Goal: Find specific page/section: Find specific page/section

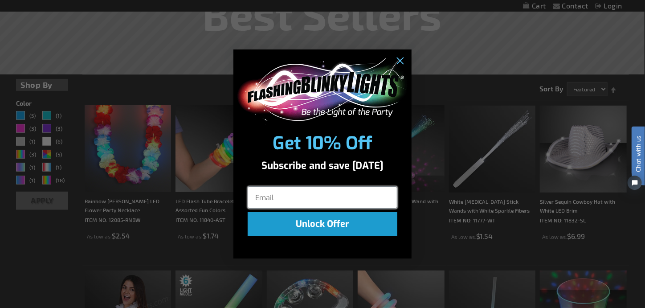
scroll to position [253, 0]
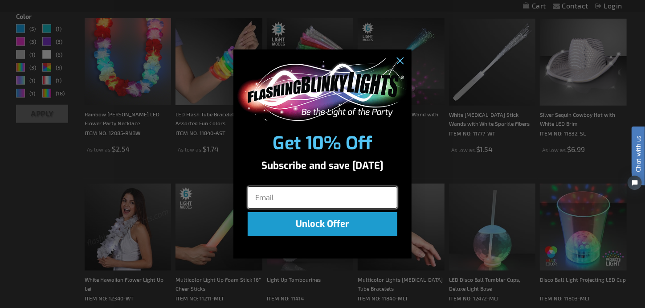
click at [278, 200] on input "Email" at bounding box center [323, 197] width 150 height 22
type input "srawls@sfrsales.com"
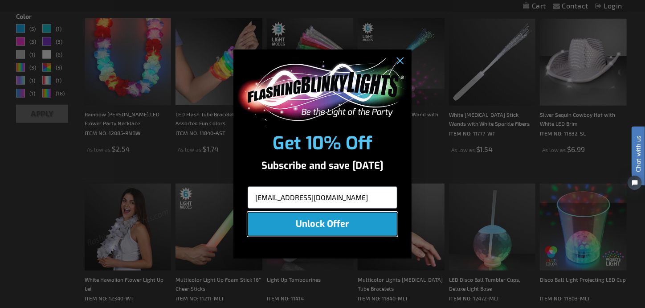
click at [306, 226] on button "Unlock Offer" at bounding box center [323, 224] width 150 height 24
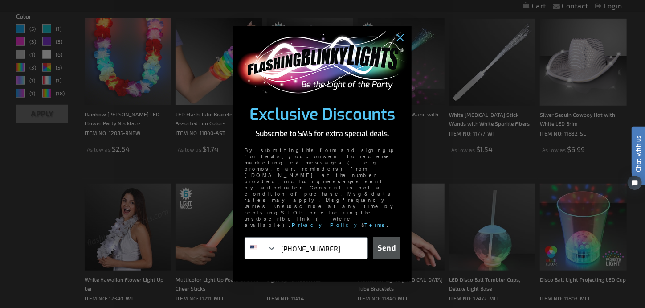
type input "704-617-3163"
click at [392, 237] on button "Send" at bounding box center [386, 248] width 27 height 22
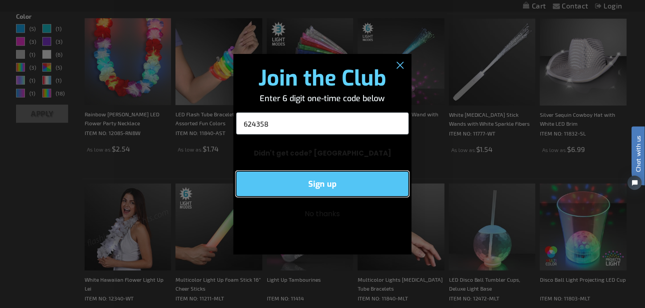
click at [369, 181] on button "Sign up" at bounding box center [322, 183] width 173 height 25
click at [329, 180] on button "Sign up" at bounding box center [322, 183] width 173 height 25
click at [372, 183] on button "Sign up" at bounding box center [322, 183] width 173 height 25
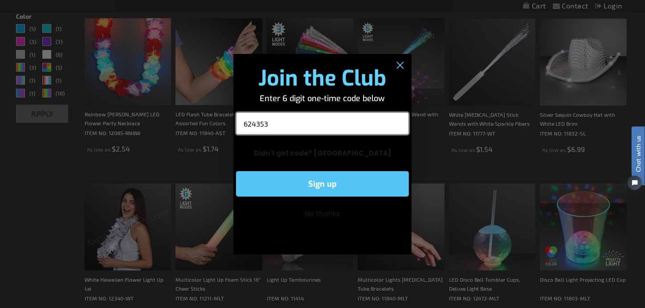
type input "624353"
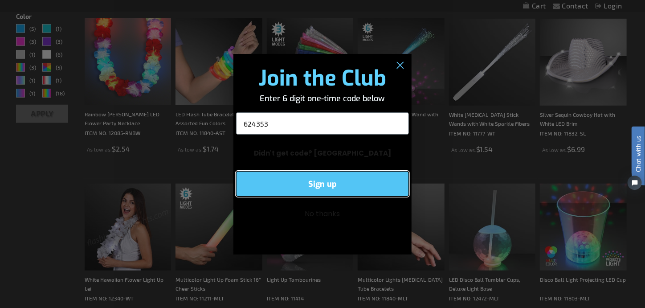
click at [364, 184] on button "Sign up" at bounding box center [322, 183] width 173 height 25
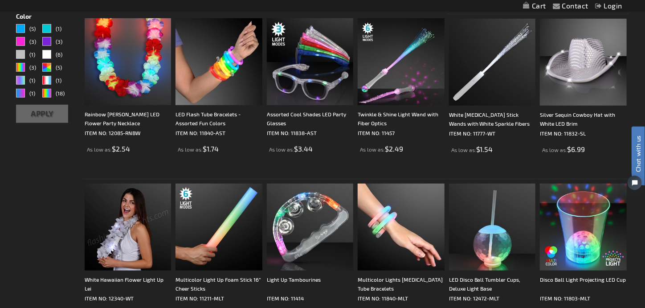
click at [438, 166] on div "Close dialog Great! Check your text messages to confirm your subscription. Subm…" at bounding box center [322, 154] width 645 height 308
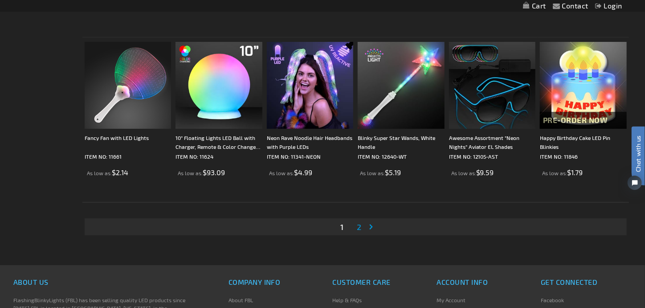
scroll to position [1729, 0]
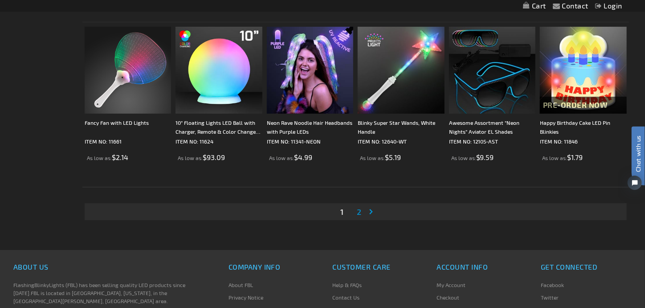
click at [360, 212] on span "2" at bounding box center [359, 212] width 4 height 10
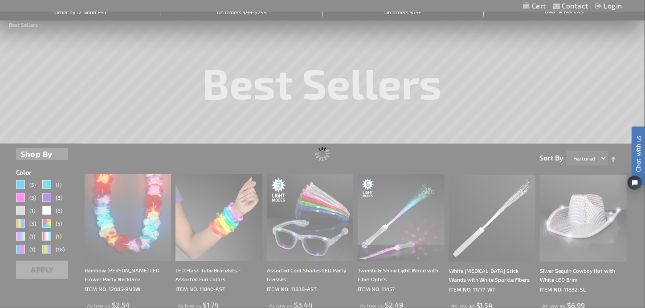
scroll to position [0, 0]
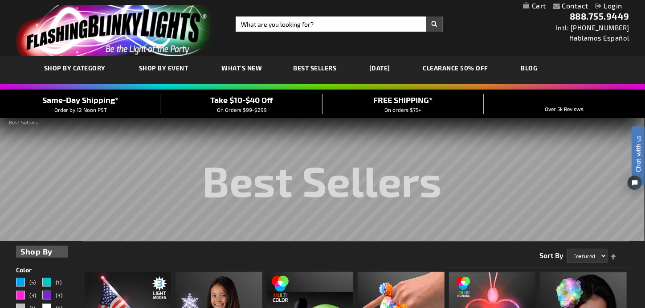
drag, startPoint x: 644, startPoint y: 39, endPoint x: 646, endPoint y: 61, distance: 21.9
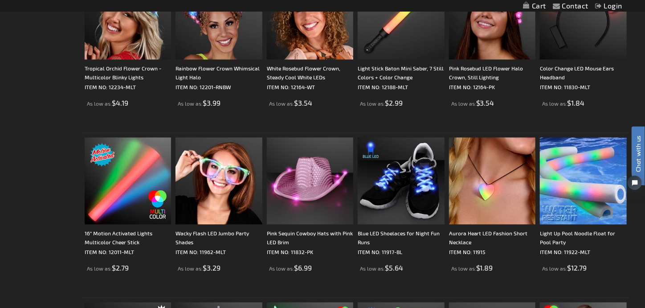
scroll to position [776, 0]
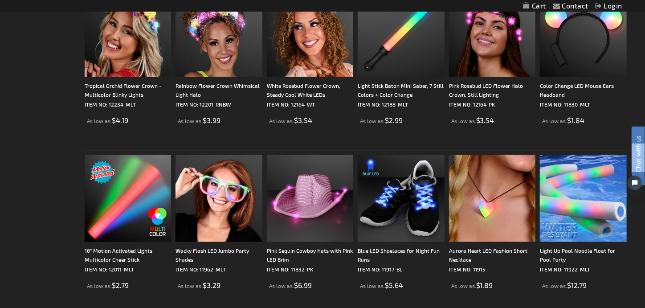
drag, startPoint x: 644, startPoint y: 143, endPoint x: 646, endPoint y: 40, distance: 103.4
click html "Chat with us"
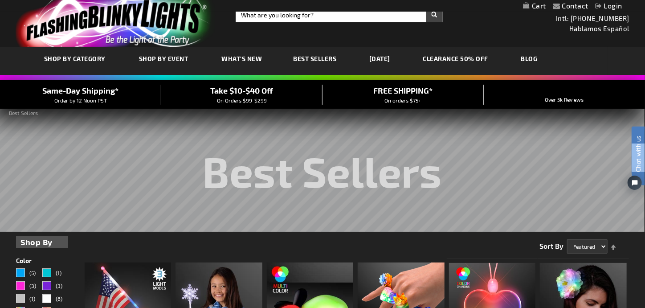
scroll to position [0, 0]
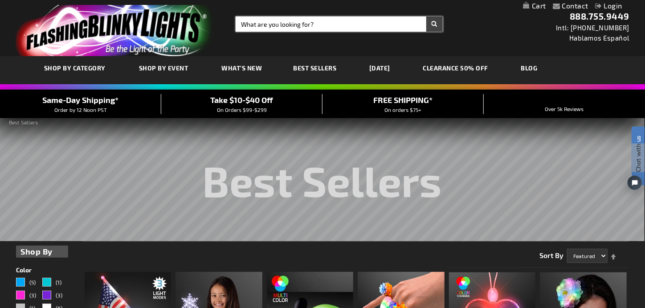
click at [247, 20] on input "Search" at bounding box center [339, 23] width 207 height 15
type input "12648"
click at [443, 28] on div "Toggle Nav Search Search 12648 × Search 888.755.9449 Intl: 818-753-8303 Hablamo…" at bounding box center [322, 28] width 645 height 56
click at [437, 27] on button "Search" at bounding box center [434, 23] width 16 height 15
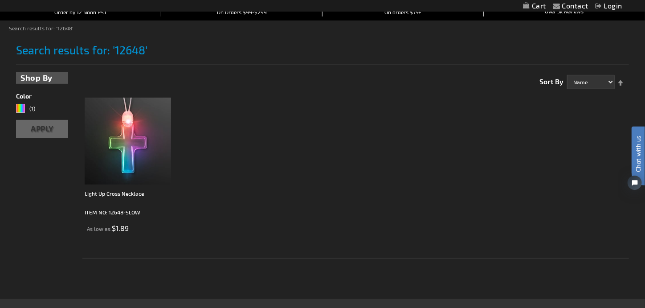
scroll to position [2, 0]
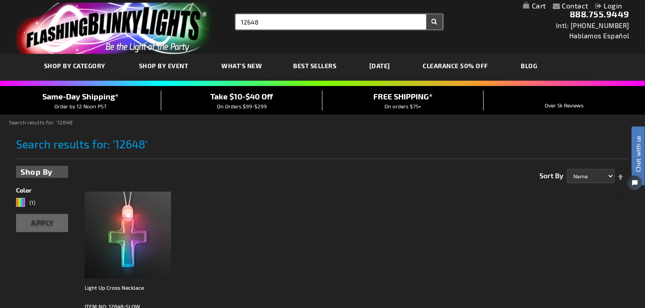
type input "12648"
drag, startPoint x: 269, startPoint y: 15, endPoint x: 233, endPoint y: 26, distance: 36.8
click at [233, 26] on div "Search Search 12648 × Search" at bounding box center [336, 21] width 214 height 15
type input "12678"
drag, startPoint x: 437, startPoint y: 22, endPoint x: 375, endPoint y: 154, distance: 145.7
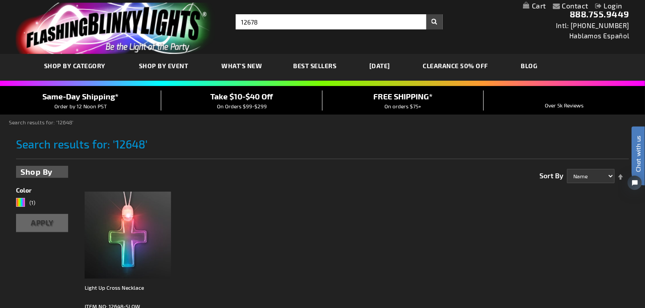
click at [375, 154] on h1 "Search results for: '12648'" at bounding box center [322, 148] width 613 height 21
click at [486, 27] on div "Toggle Nav Search Search 12678 × Search 888.755.9449 Intl: 818-753-8303 Hablamo…" at bounding box center [322, 26] width 645 height 56
click at [451, 20] on div "Toggle Nav Search Search 12678 × Search 888.755.9449 Intl: 818-753-8303 Hablamo…" at bounding box center [322, 26] width 645 height 56
click at [279, 171] on div "1 Item Show 30 60 90 per page Sort By Name Price Best Sellers Relevance Set Des…" at bounding box center [355, 171] width 547 height 21
click at [433, 21] on button "Search" at bounding box center [434, 21] width 16 height 15
